Goal: Check status: Check status

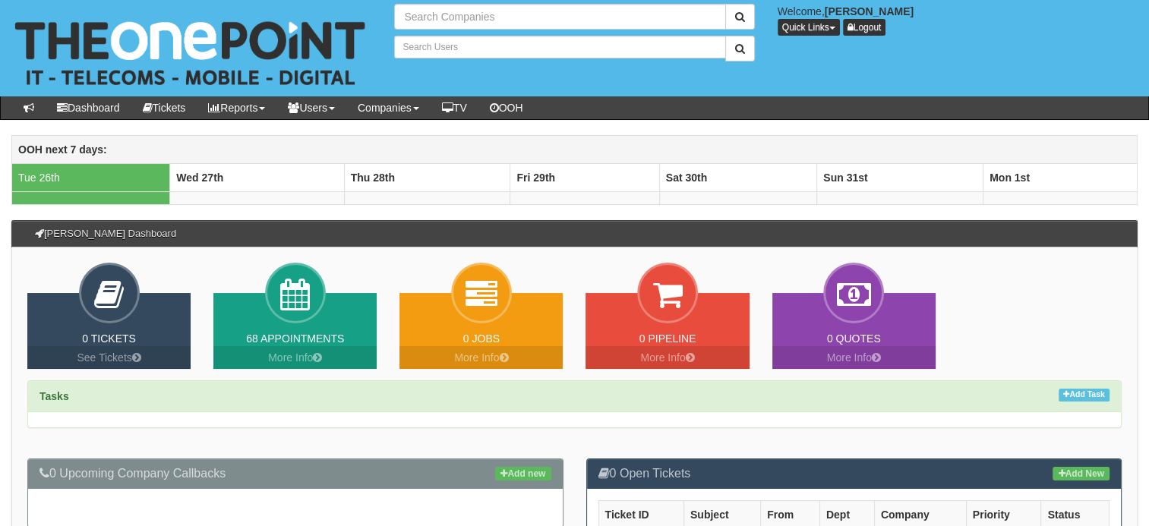
type input "Search Companies"
type input "Search Users"
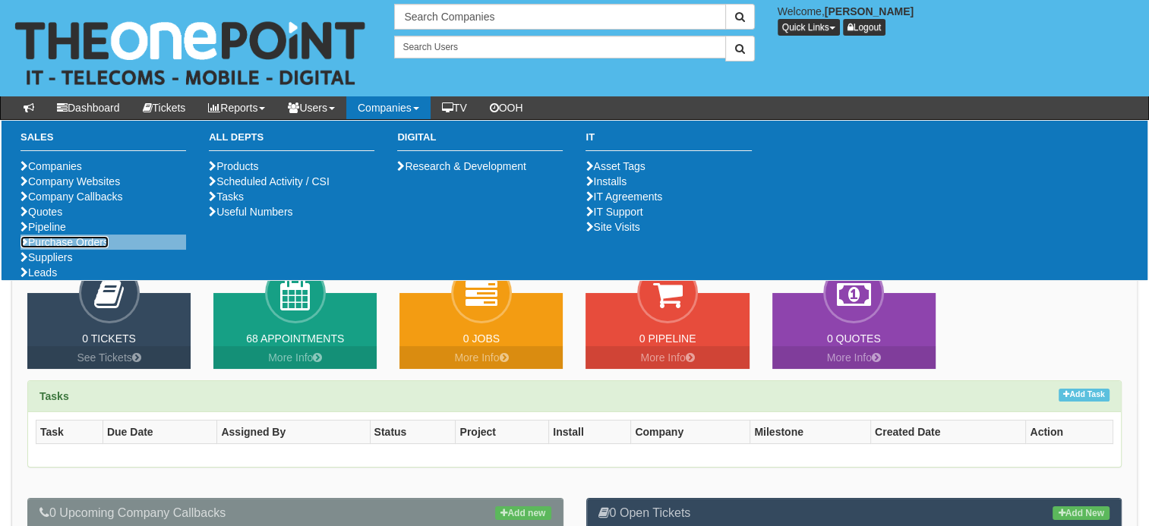
click at [99, 248] on link "Purchase Orders" at bounding box center [65, 242] width 88 height 12
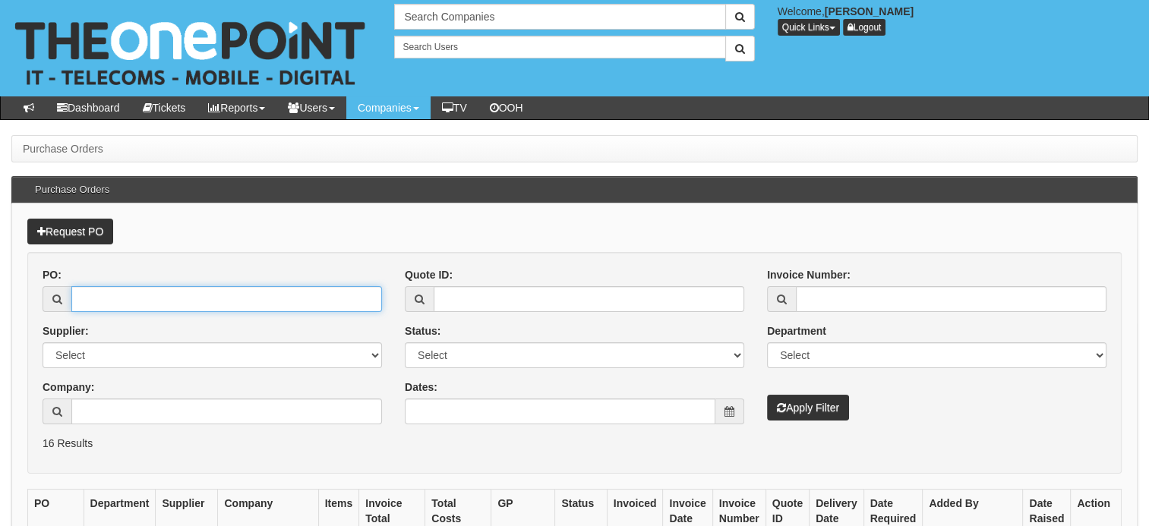
click at [200, 296] on input "PO:" at bounding box center [226, 299] width 311 height 26
type input "19889"
click at [767, 395] on button "Apply Filter" at bounding box center [808, 408] width 82 height 26
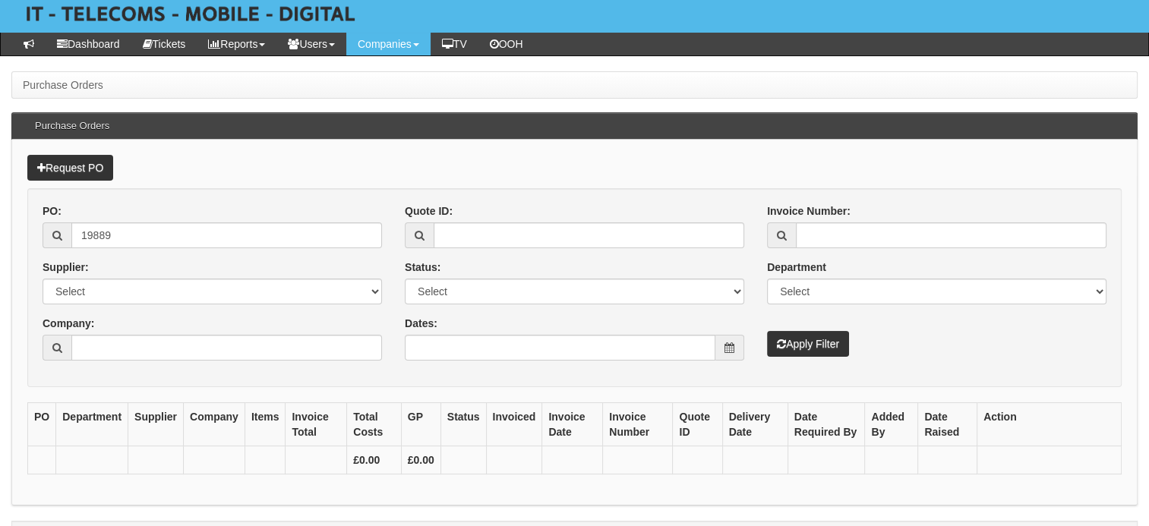
scroll to position [67, 0]
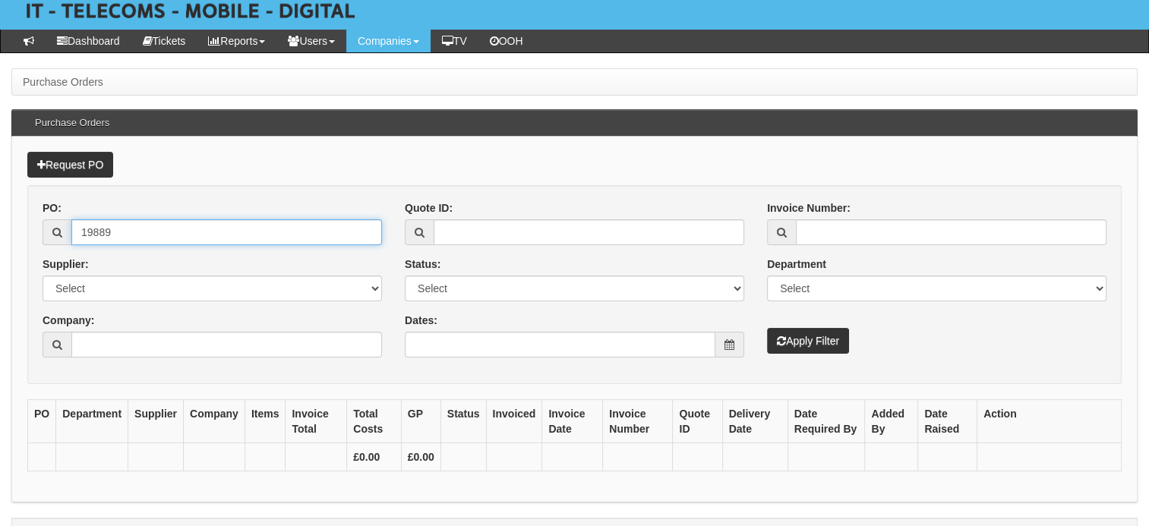
drag, startPoint x: 176, startPoint y: 232, endPoint x: 68, endPoint y: 213, distance: 109.5
click at [70, 213] on div "PO: 19889" at bounding box center [212, 222] width 339 height 45
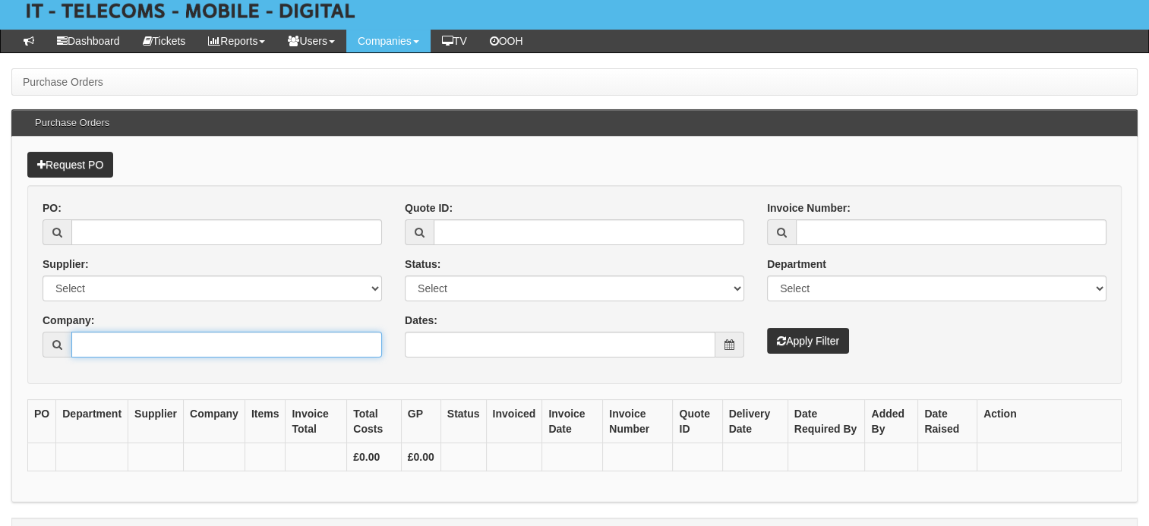
drag, startPoint x: 91, startPoint y: 349, endPoint x: 61, endPoint y: 351, distance: 30.4
click at [64, 351] on div at bounding box center [212, 345] width 339 height 26
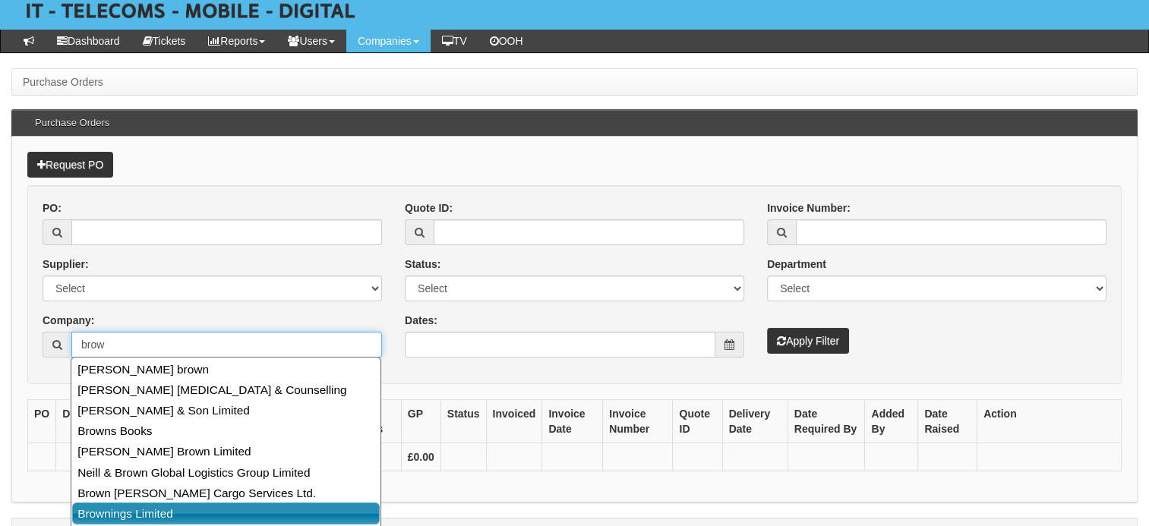
click at [107, 519] on link "Brownings Limited" at bounding box center [226, 514] width 308 height 22
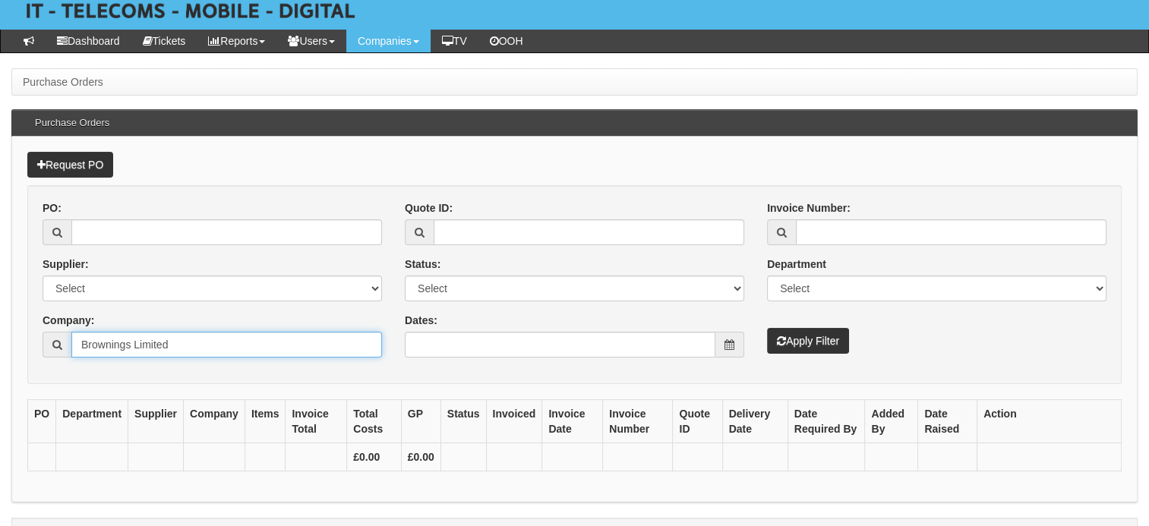
type input "Brownings Limited"
click at [824, 339] on button "Apply Filter" at bounding box center [808, 341] width 82 height 26
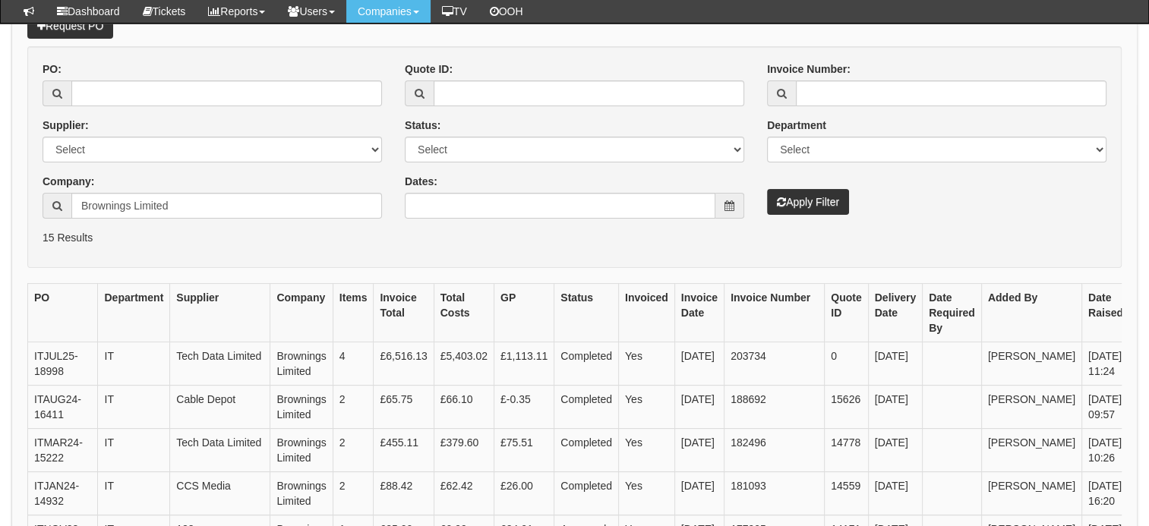
scroll to position [228, 0]
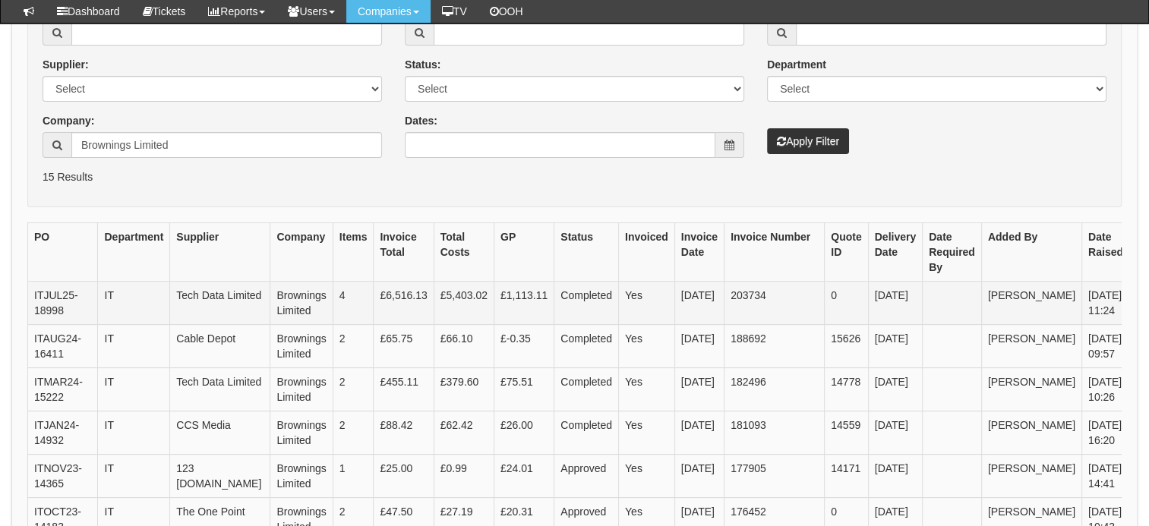
click at [1136, 296] on link "View" at bounding box center [1154, 297] width 37 height 17
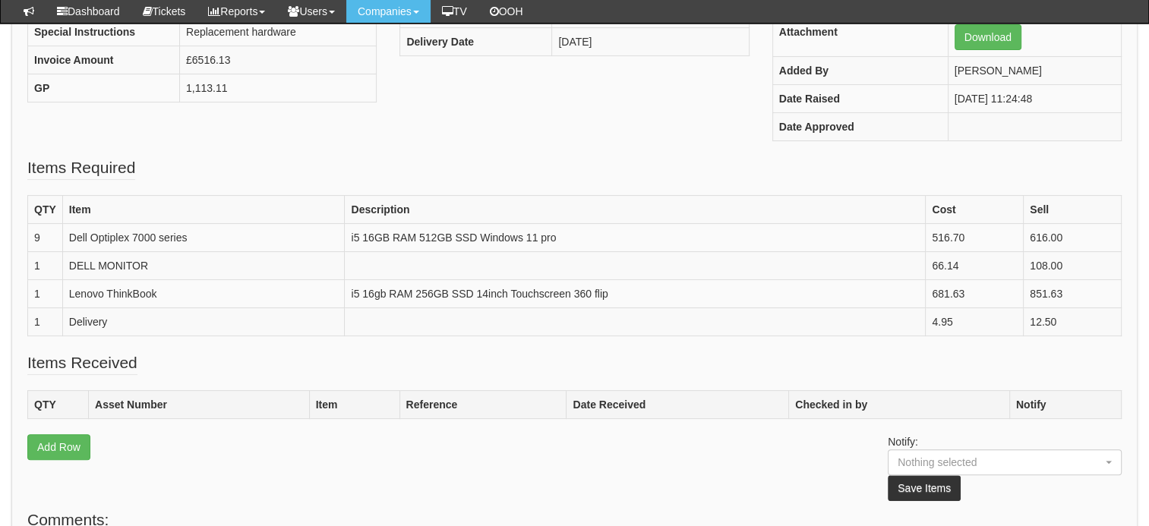
scroll to position [304, 0]
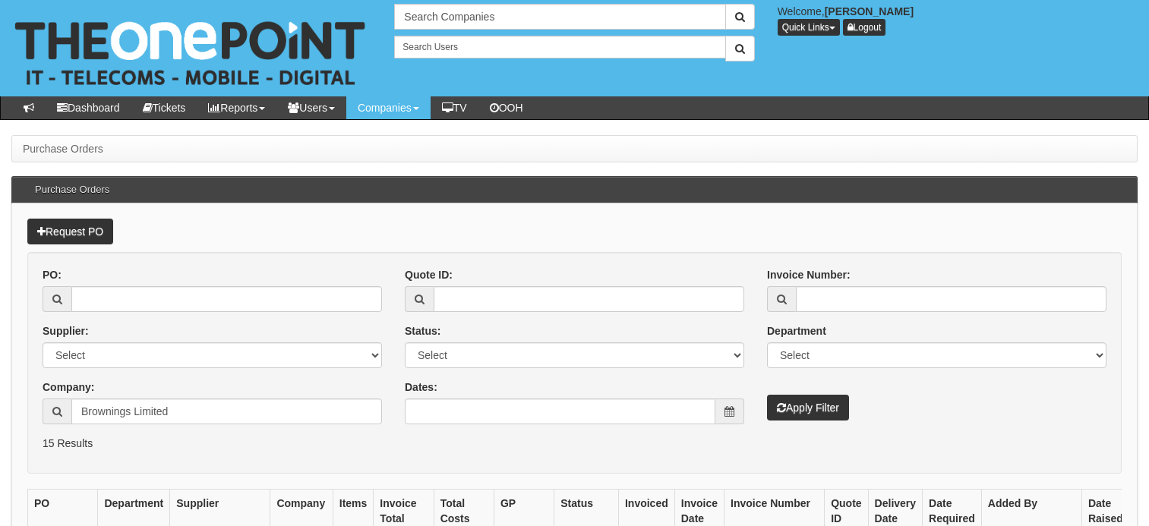
scroll to position [264, 0]
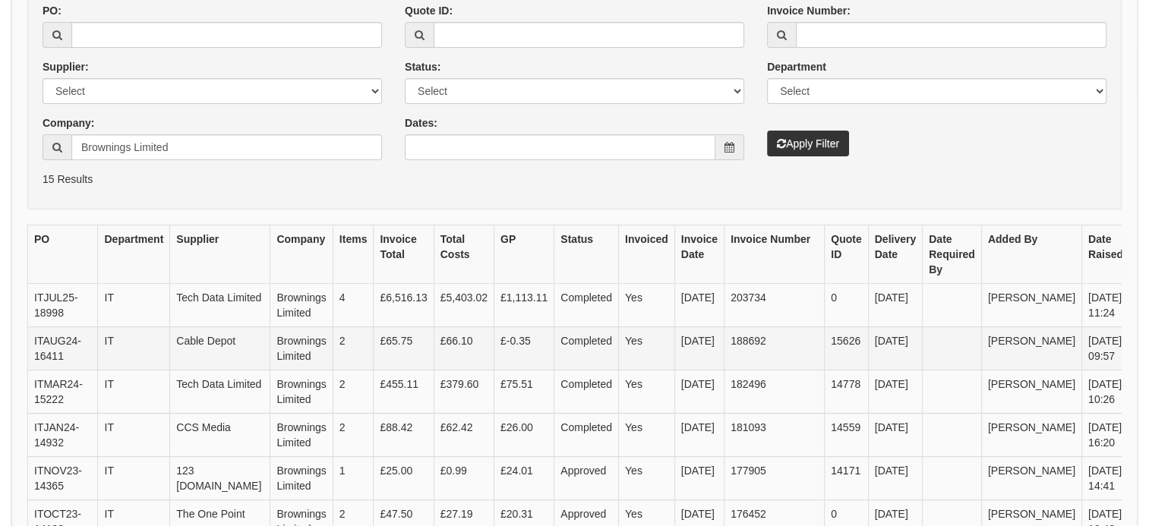
click at [1136, 351] on link "View" at bounding box center [1154, 342] width 37 height 17
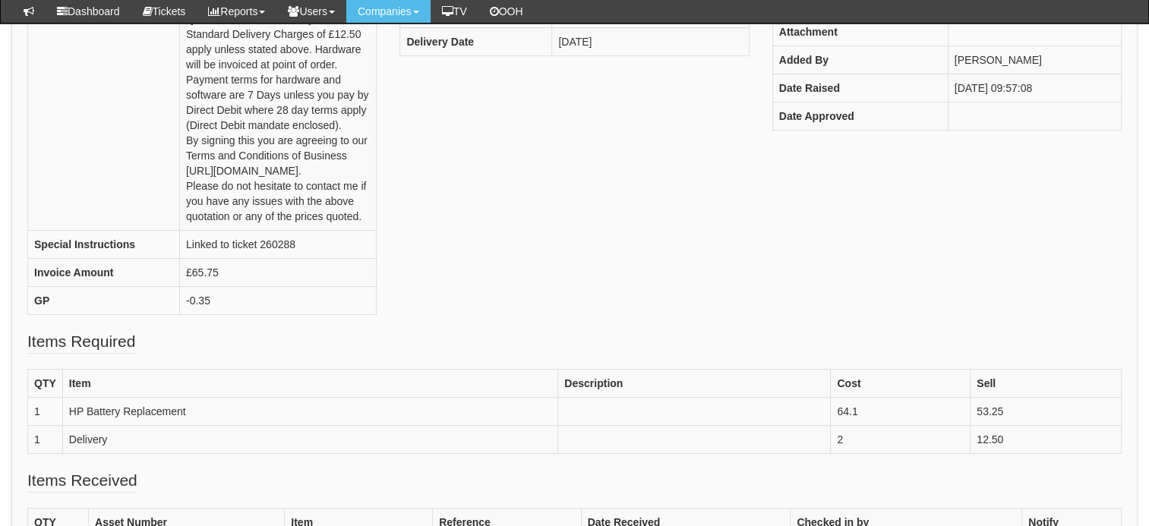
scroll to position [304, 0]
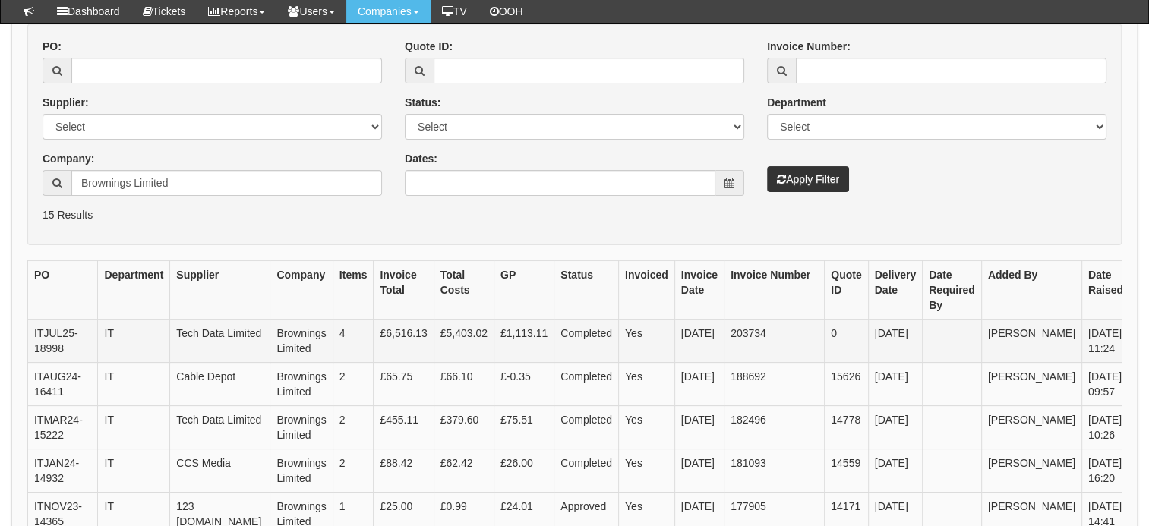
scroll to position [188, 0]
